Goal: Information Seeking & Learning: Check status

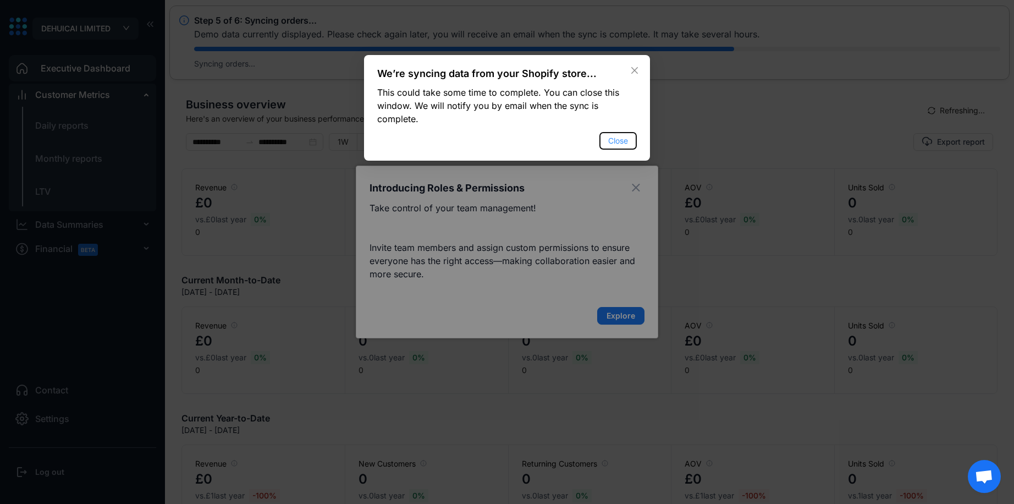
click at [622, 142] on span "Close" at bounding box center [618, 141] width 20 height 12
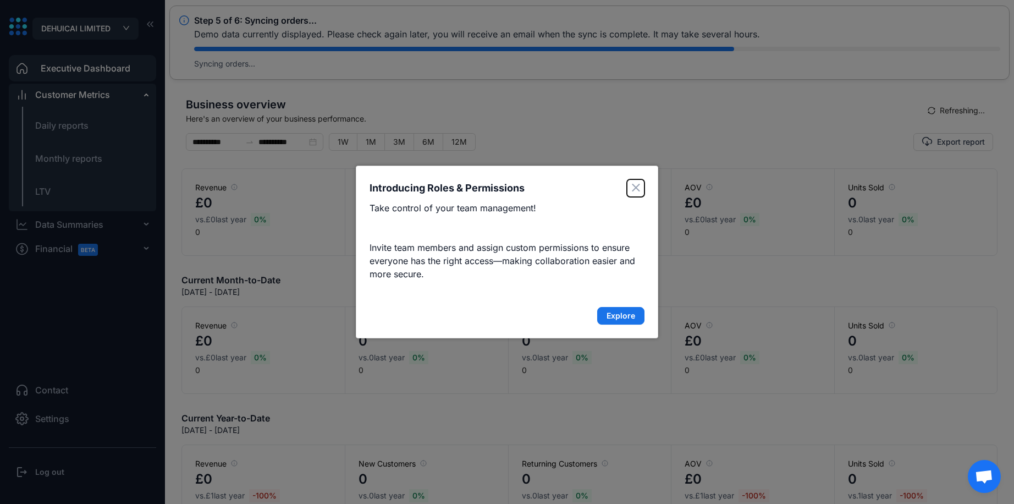
click at [633, 185] on icon "Close" at bounding box center [635, 187] width 7 height 7
